Goal: Task Accomplishment & Management: Manage account settings

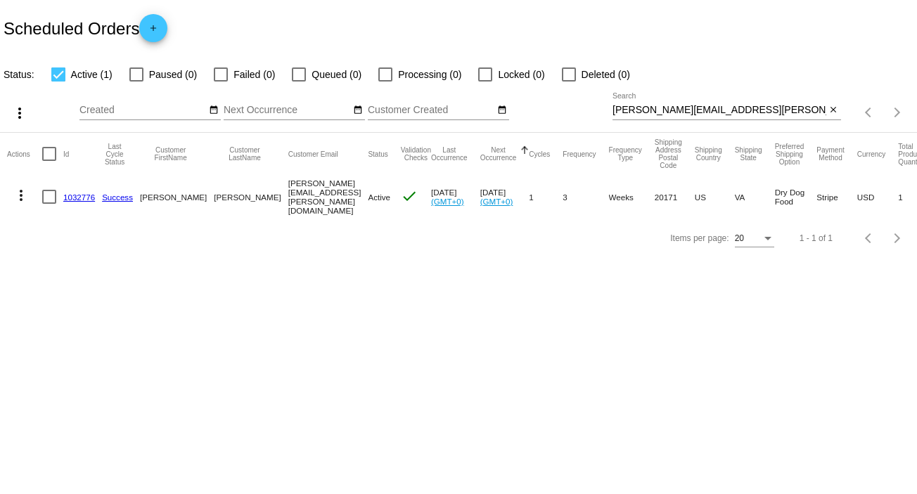
click at [87, 200] on link "1032776" at bounding box center [79, 197] width 32 height 9
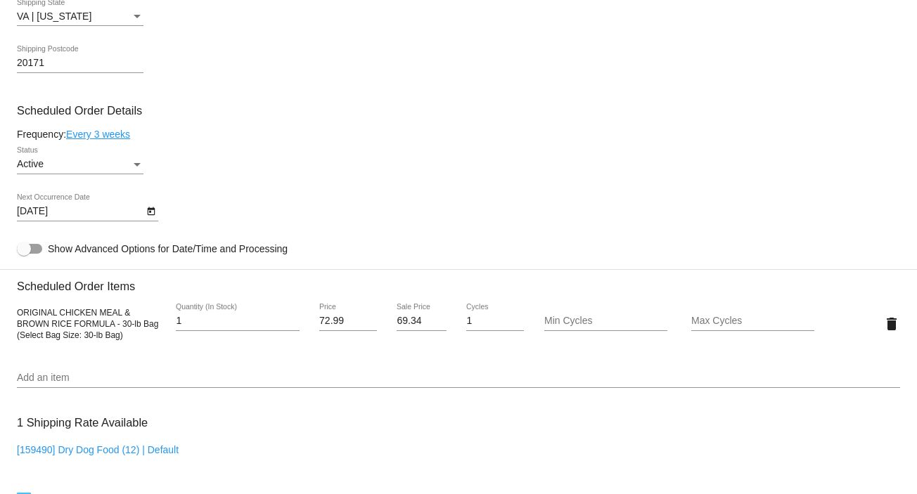
scroll to position [750, 0]
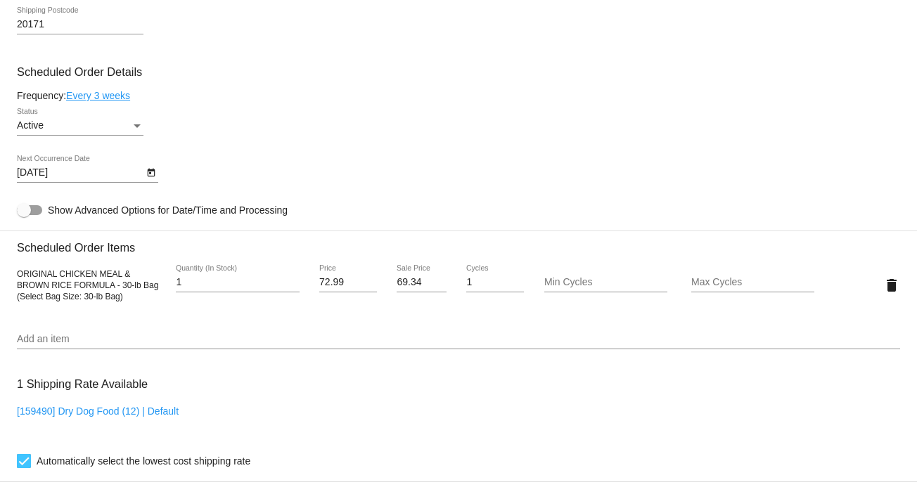
click at [87, 99] on link "Every 3 weeks" at bounding box center [98, 95] width 64 height 11
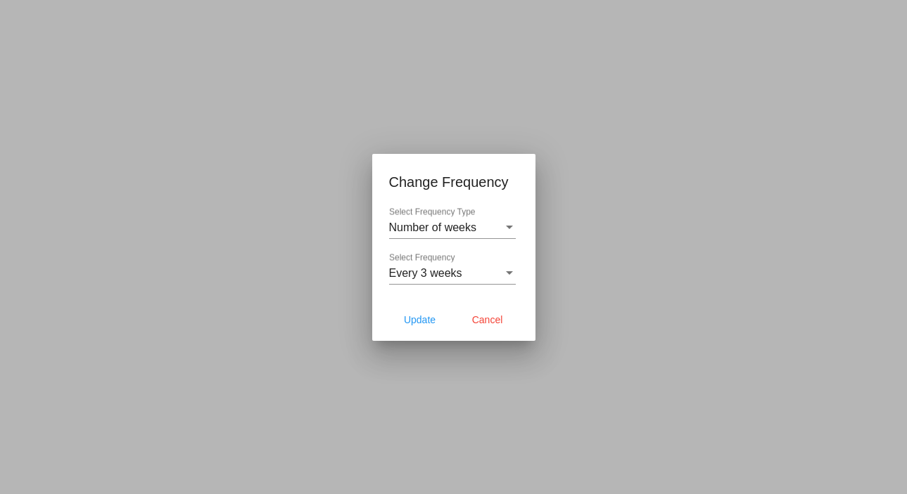
click at [429, 263] on div "Every 3 weeks Select Frequency" at bounding box center [452, 269] width 127 height 32
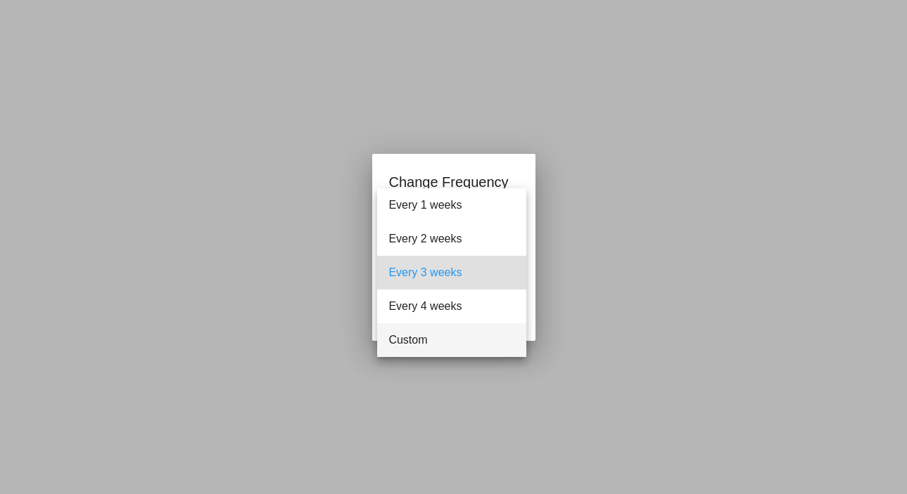
click at [419, 335] on span "Custom" at bounding box center [451, 341] width 127 height 34
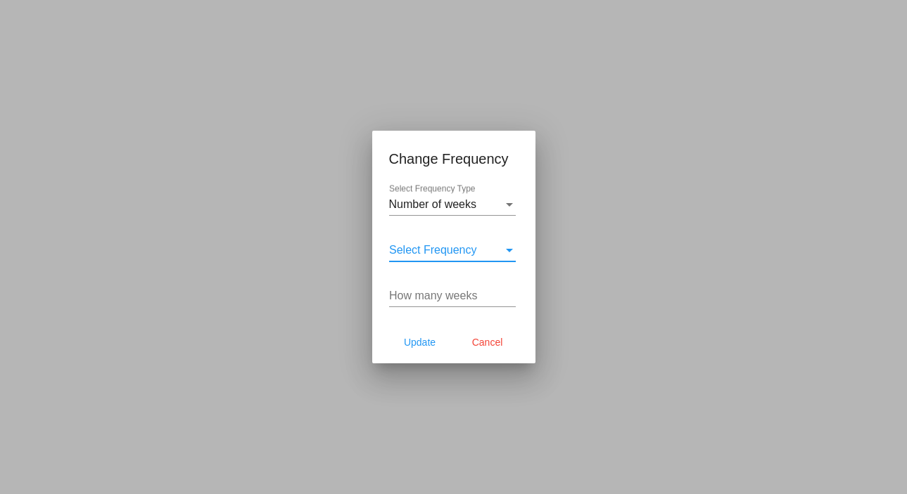
click at [411, 300] on input "How many weeks" at bounding box center [452, 296] width 127 height 13
click at [417, 244] on span "Select Frequency" at bounding box center [433, 250] width 88 height 12
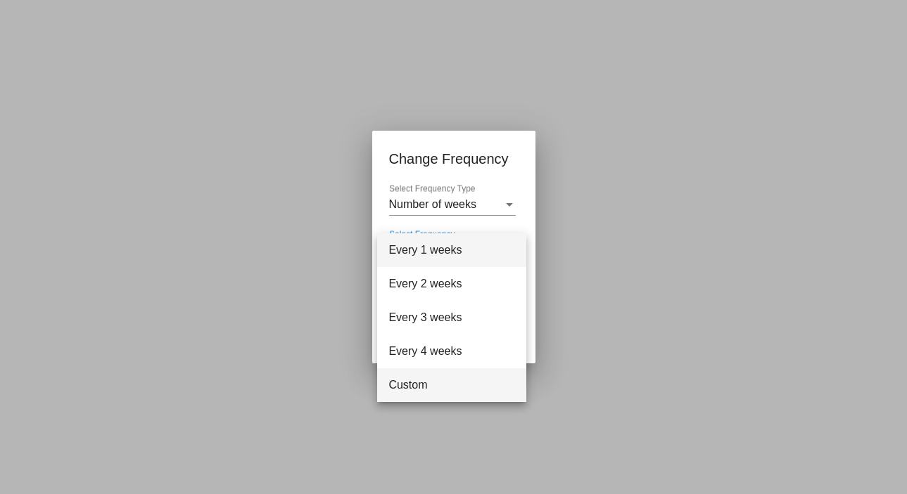
click at [417, 381] on span "Custom" at bounding box center [451, 386] width 127 height 34
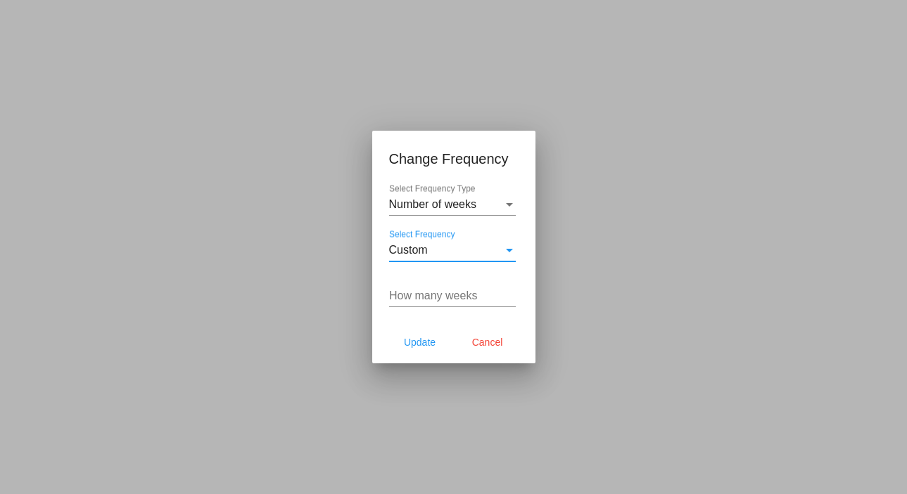
click at [416, 300] on input "How many weeks" at bounding box center [452, 296] width 127 height 13
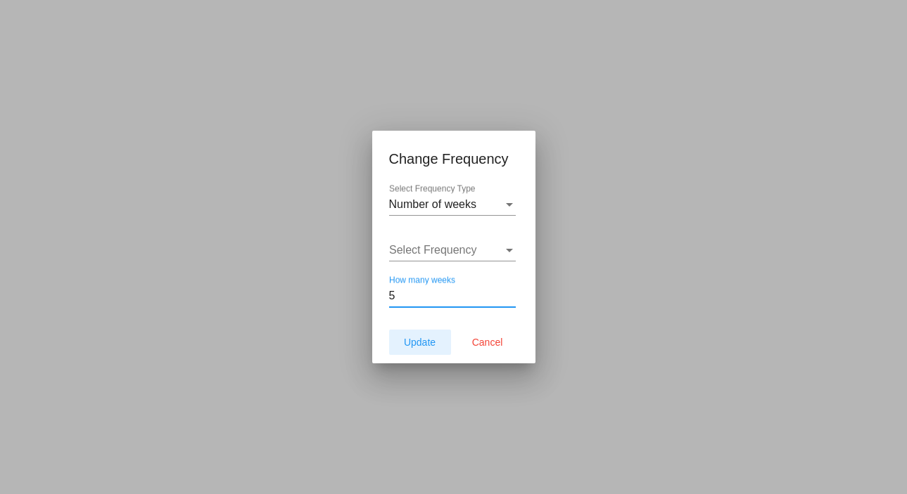
type input "5"
click at [411, 340] on span "Update" at bounding box center [420, 342] width 32 height 11
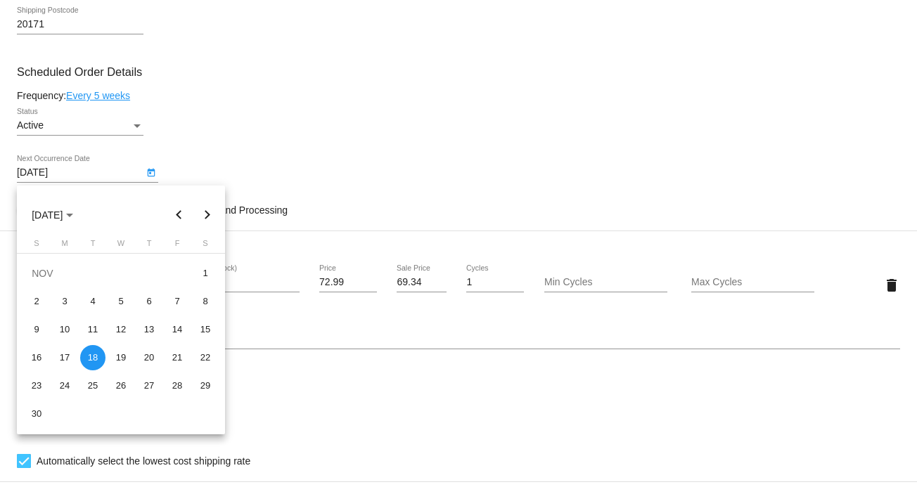
click at [75, 173] on body "arrow_back Scheduled Order #1032776 Active more_vert Last Processing Cycle ID: …" at bounding box center [458, 247] width 917 height 494
click at [213, 215] on button "Next month" at bounding box center [207, 215] width 28 height 28
click at [199, 359] on div "20" at bounding box center [205, 357] width 25 height 25
type input "[DATE]"
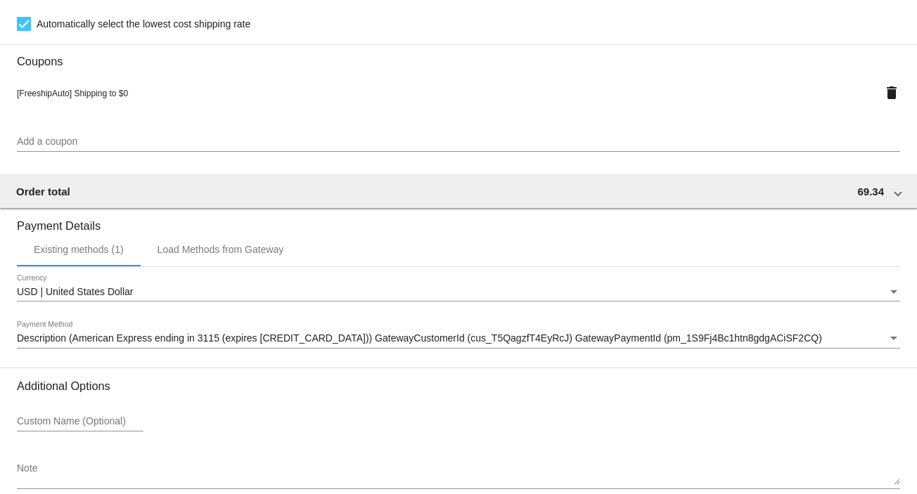
scroll to position [1263, 0]
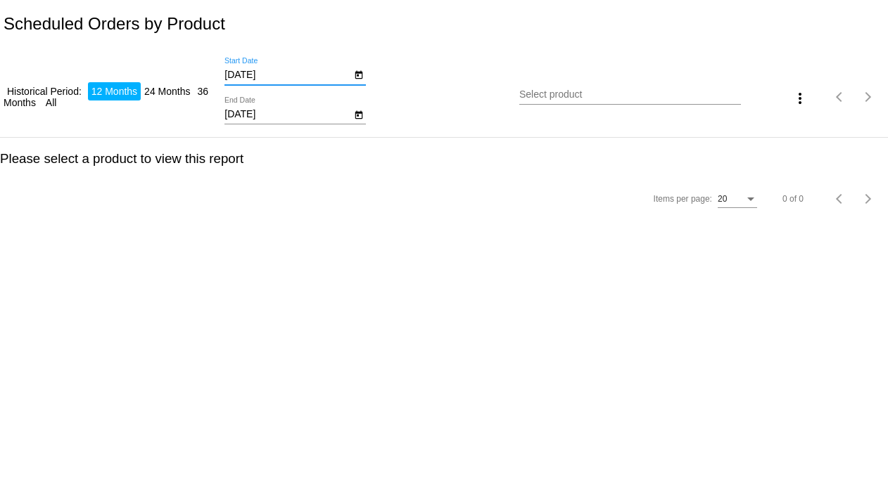
click at [276, 70] on input "10/14/2024" at bounding box center [287, 75] width 127 height 11
type input "10/14/2025"
click at [277, 112] on input "10/14/2025" at bounding box center [287, 114] width 127 height 11
type input "10/30-2025"
click at [253, 116] on input "10/30-2025" at bounding box center [287, 114] width 127 height 11
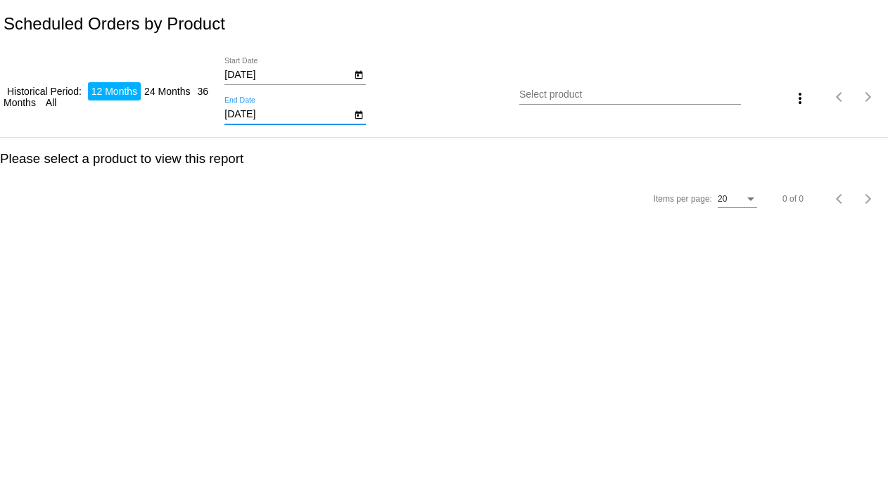
type input "10/30/2025"
click at [541, 103] on div "Select product" at bounding box center [629, 90] width 221 height 27
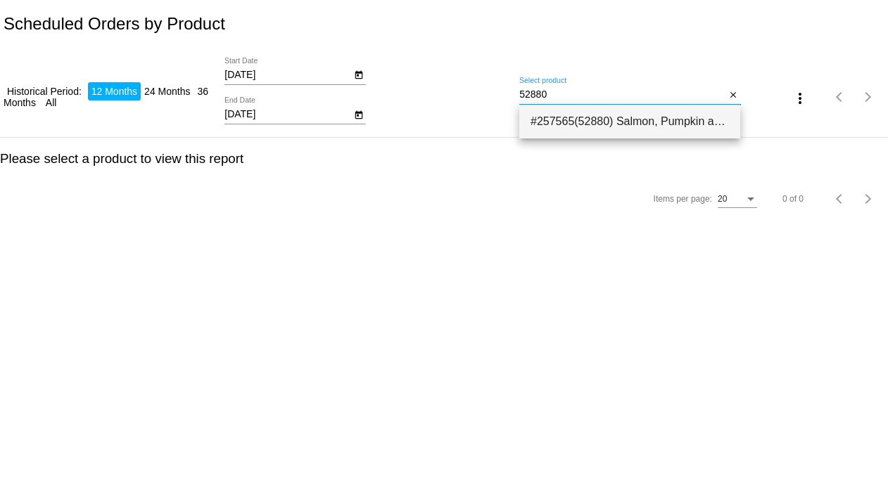
click at [566, 114] on span "#257565(52880) Salmon, Pumpkin and Quinoa Dog Food- SMALL BITES 4.5 LB 25.64" at bounding box center [629, 122] width 198 height 34
type input "Salmon, Pumpkin and Quinoa Dog Food- SMALL BITES 4.5 LB"
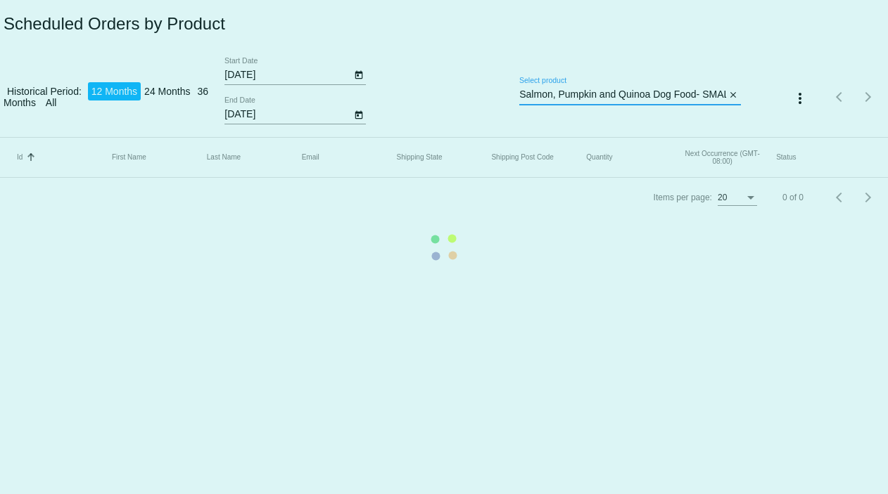
scroll to position [0, 71]
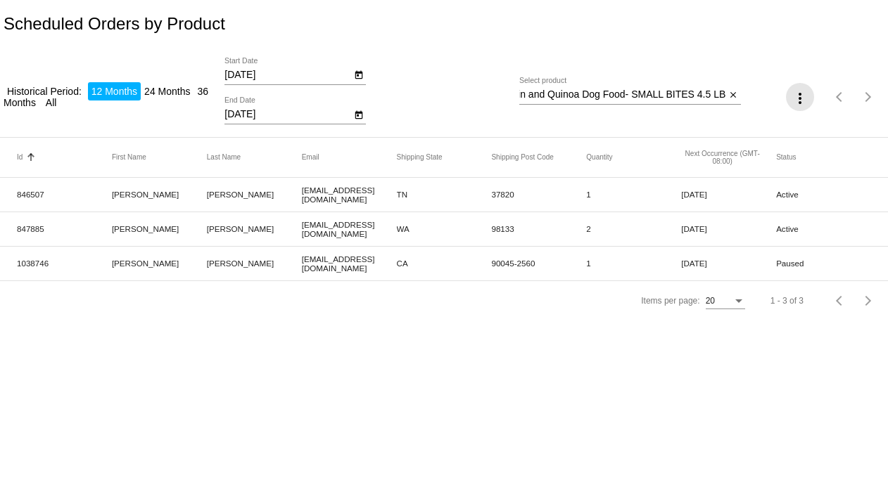
click at [798, 95] on mat-icon "more_vert" at bounding box center [799, 98] width 17 height 17
click at [825, 129] on button "file_download Export" at bounding box center [827, 132] width 82 height 34
click at [719, 98] on input "Salmon, Pumpkin and Quinoa Dog Food- SMALL BITES 4.5 LB" at bounding box center [622, 94] width 206 height 11
click at [732, 94] on mat-icon "close" at bounding box center [733, 95] width 10 height 11
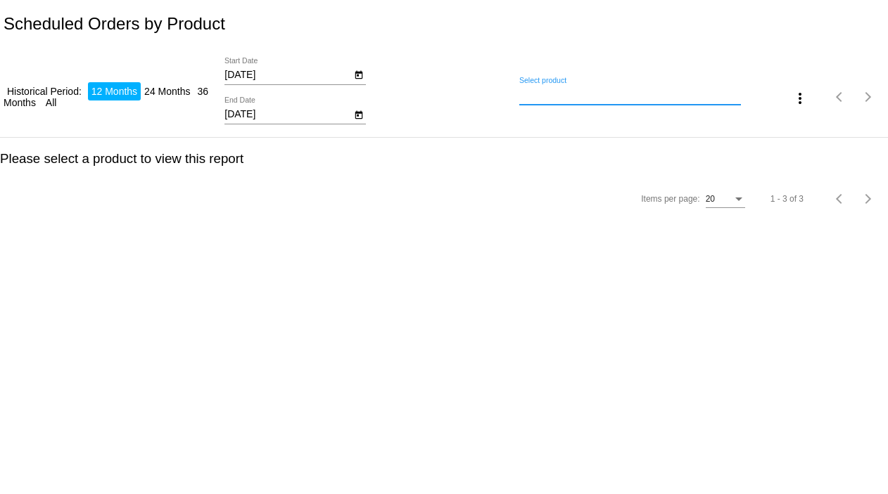
click at [529, 92] on input "Select product" at bounding box center [629, 94] width 221 height 11
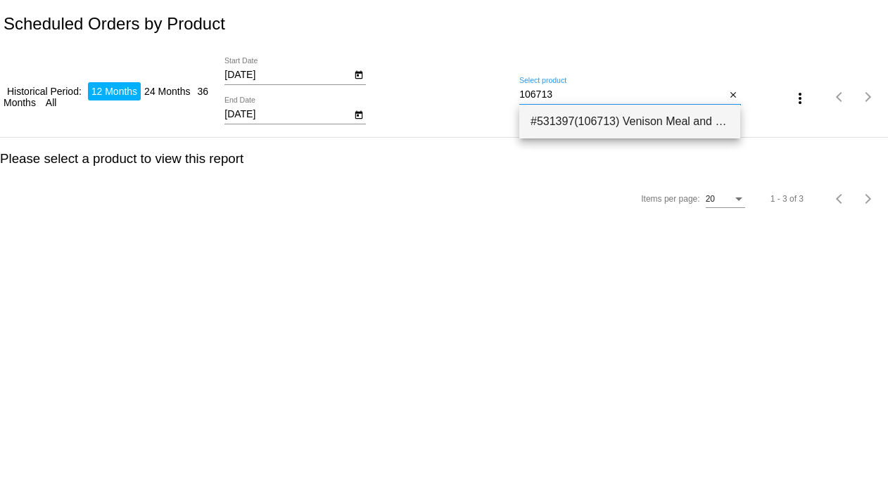
click at [567, 126] on span "#531397(106713) Venison Meal and Sweet Potato Limited Ingredient Diet Dog Food-…" at bounding box center [629, 122] width 198 height 34
type input "Venison Meal and Sweet Potato Limited Ingredient Diet Dog Food- SMALL BITES 4.5…"
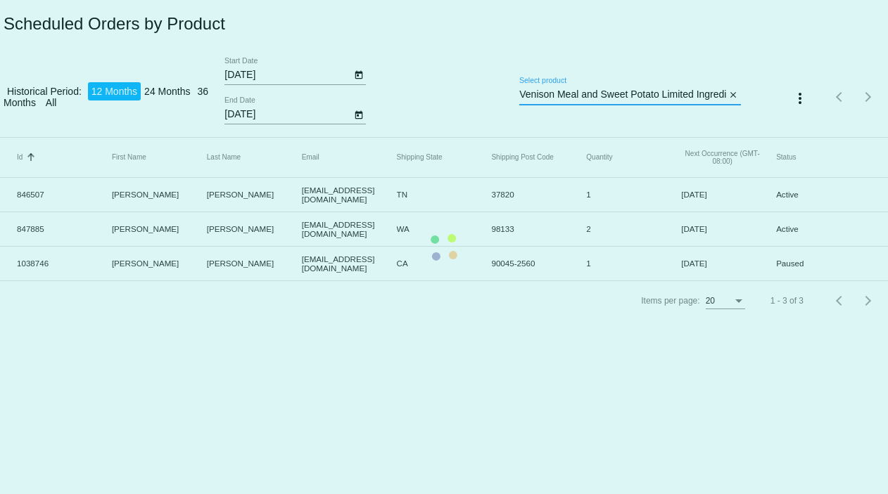
scroll to position [0, 181]
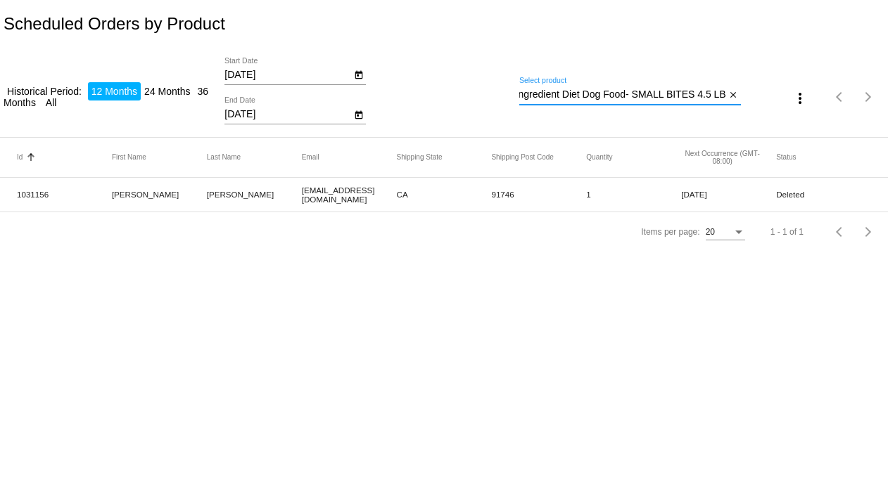
click at [669, 94] on input "Venison Meal and Sweet Potato Limited Ingredient Diet Dog Food- SMALL BITES 4.5…" at bounding box center [622, 94] width 206 height 11
click at [728, 90] on mat-icon "close" at bounding box center [733, 95] width 10 height 11
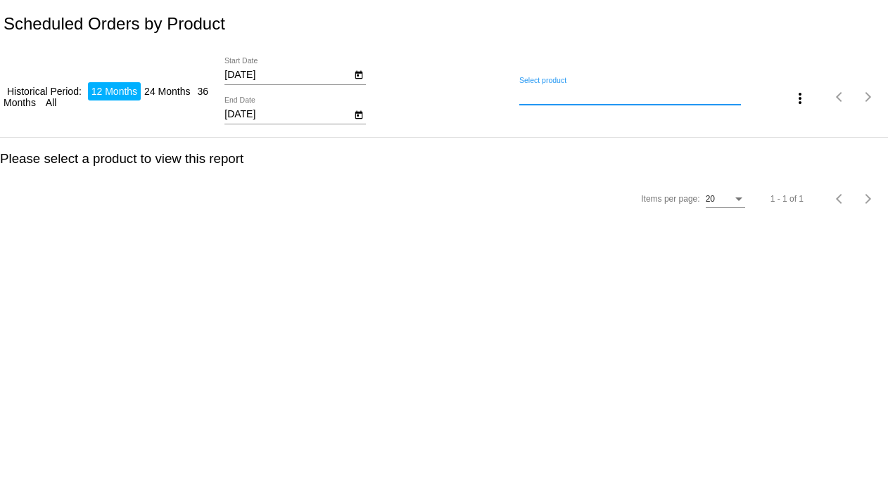
click at [719, 95] on input "Select product" at bounding box center [629, 94] width 221 height 11
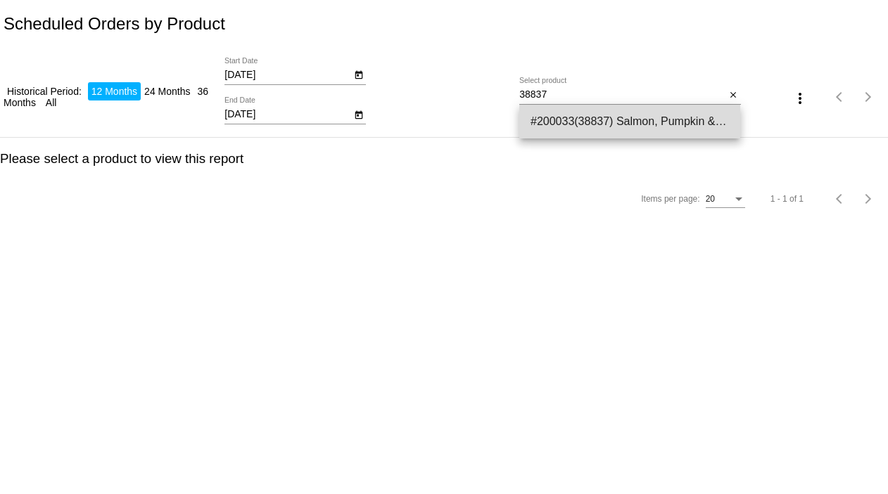
click at [648, 132] on span "#200033(38837) Salmon, Pumpkin & Quinoa Dog Food - Exclusive Gut Health Formula…" at bounding box center [629, 122] width 198 height 34
type input "Salmon, Pumpkin & Quinoa Dog Food - Exclusive Gut Health Formula - 12-lb bag (S…"
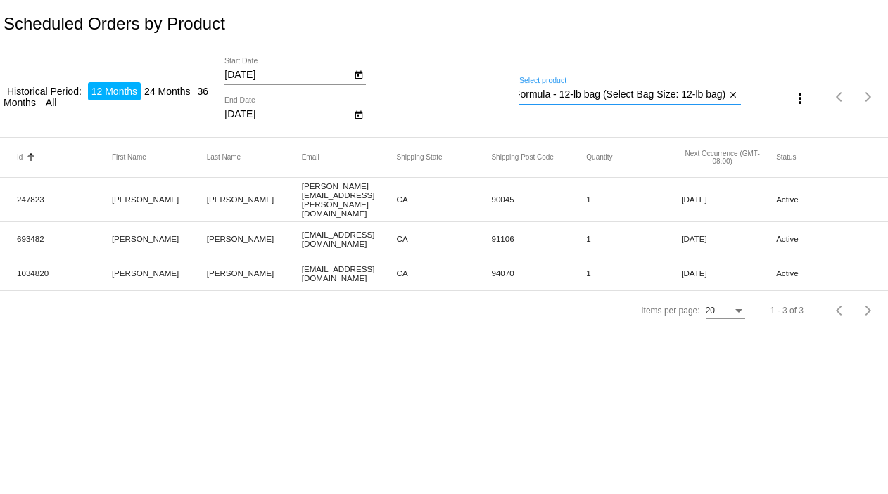
click at [792, 99] on mat-icon "more_vert" at bounding box center [799, 98] width 17 height 17
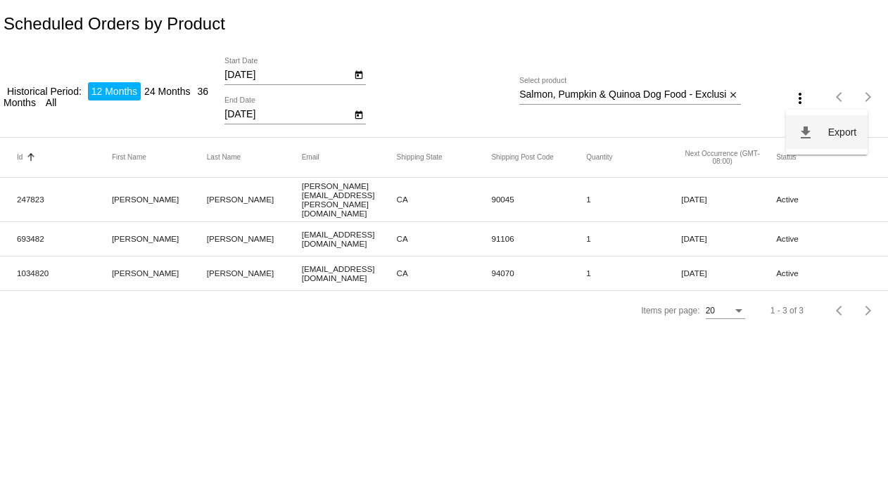
click at [816, 137] on button "file_download Export" at bounding box center [827, 132] width 82 height 34
